Goal: Transaction & Acquisition: Purchase product/service

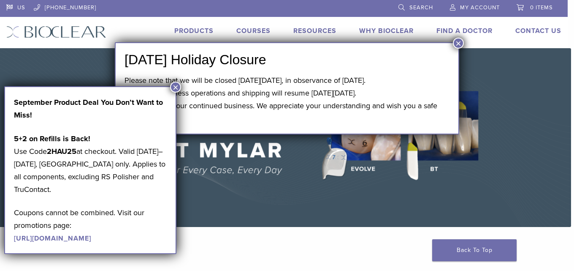
click at [463, 42] on button "×" at bounding box center [458, 43] width 11 height 11
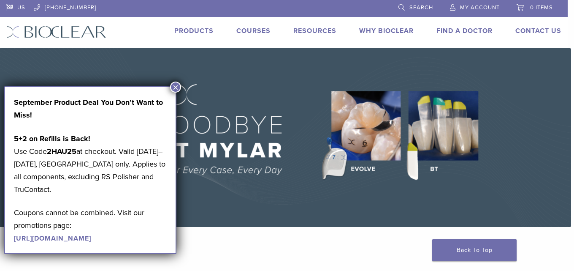
click at [173, 89] on button "×" at bounding box center [175, 86] width 11 height 11
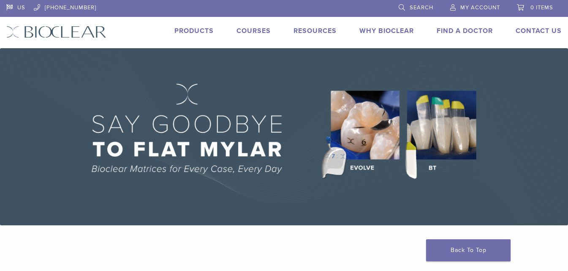
click at [201, 27] on link "Products" at bounding box center [193, 31] width 39 height 8
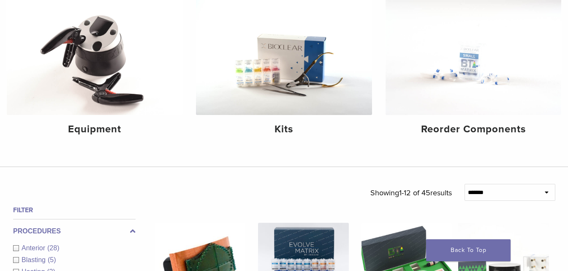
scroll to position [127, 0]
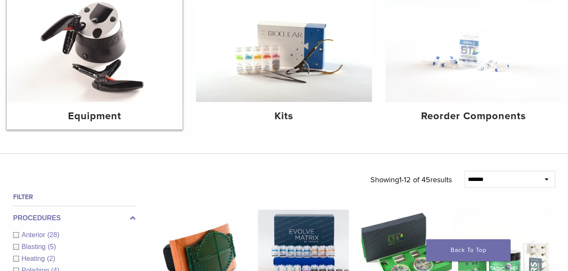
click at [104, 82] on img at bounding box center [95, 42] width 176 height 117
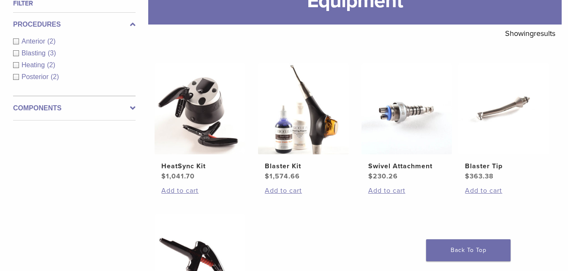
scroll to position [127, 0]
